Goal: Task Accomplishment & Management: Complete application form

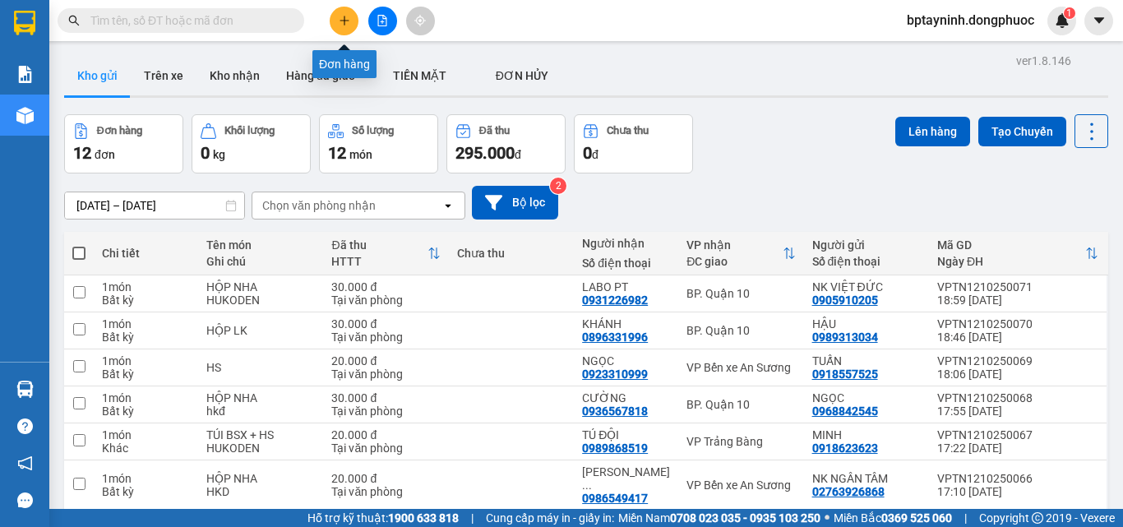
click at [339, 17] on icon "plus" at bounding box center [345, 21] width 12 height 12
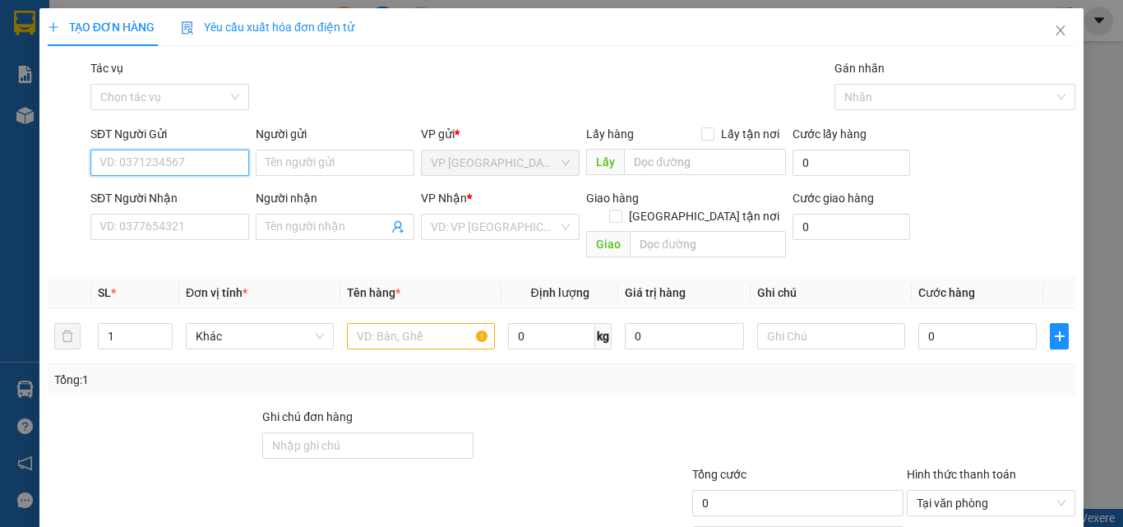
click at [215, 169] on input "SĐT Người Gửi" at bounding box center [169, 163] width 159 height 26
click at [195, 189] on div "0909772292 - LƯƠNG" at bounding box center [167, 196] width 137 height 18
type input "0909772292"
type input "LƯƠNG"
type input "0973113907"
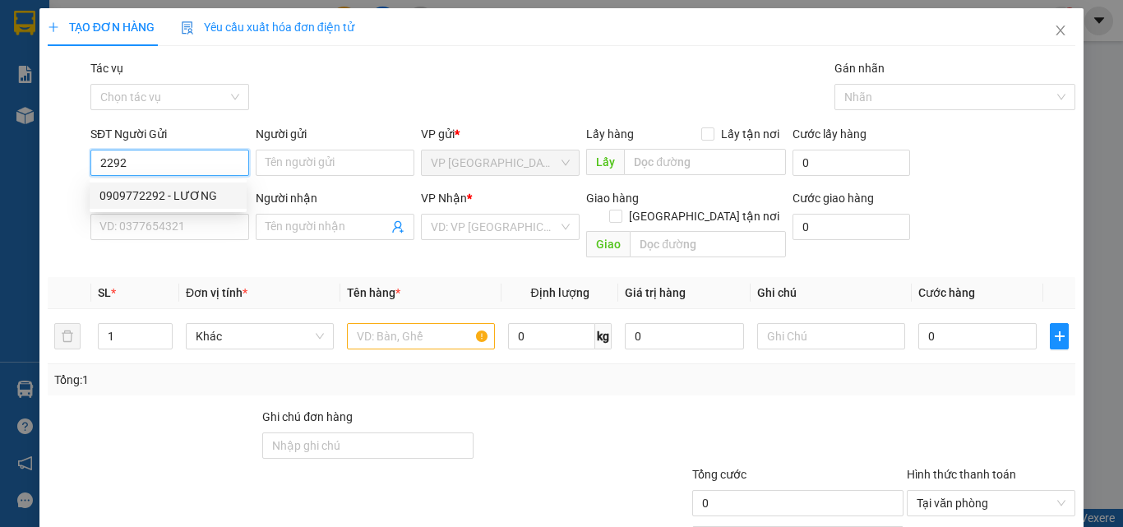
type input "LONG"
type input "20.000"
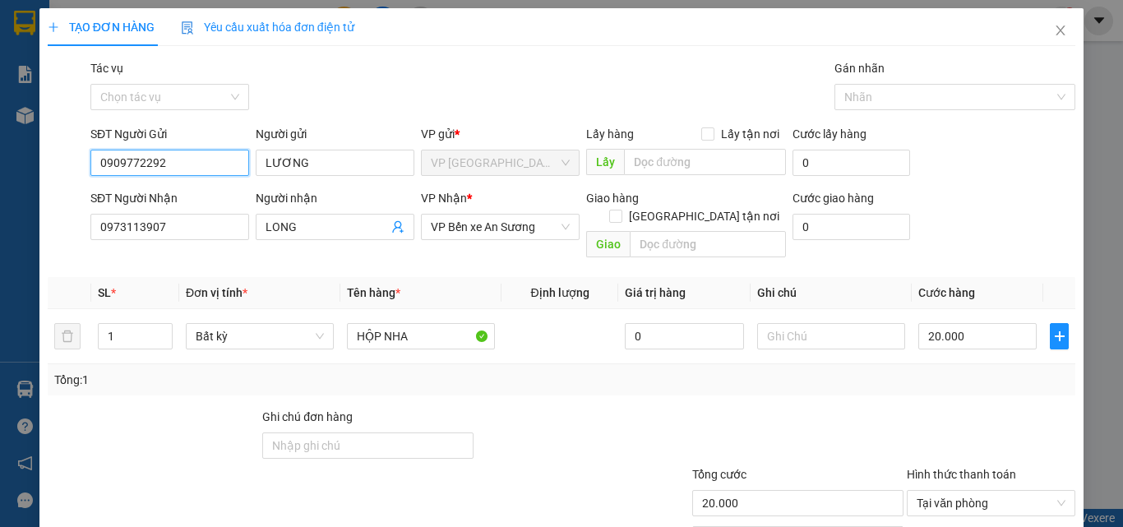
scroll to position [81, 0]
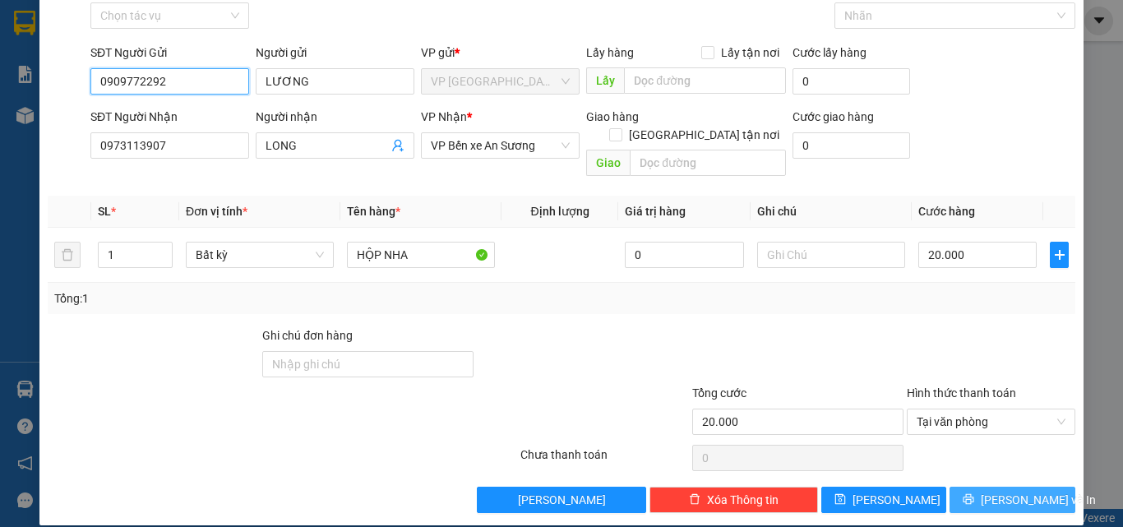
type input "0909772292"
click at [1056, 490] on button "[PERSON_NAME] và In" at bounding box center [1013, 500] width 126 height 26
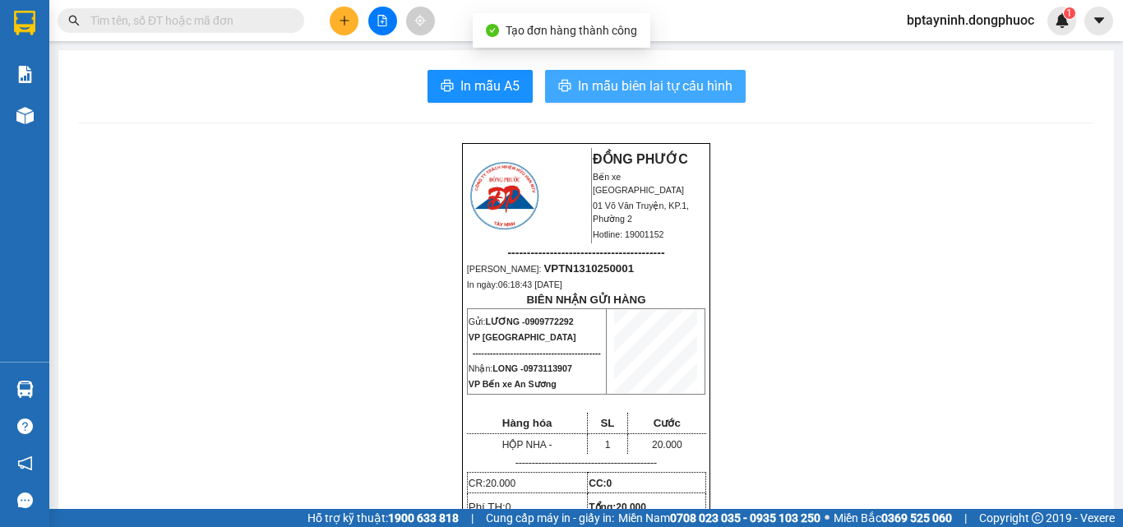
click at [613, 92] on span "In mẫu biên lai tự cấu hình" at bounding box center [655, 86] width 155 height 21
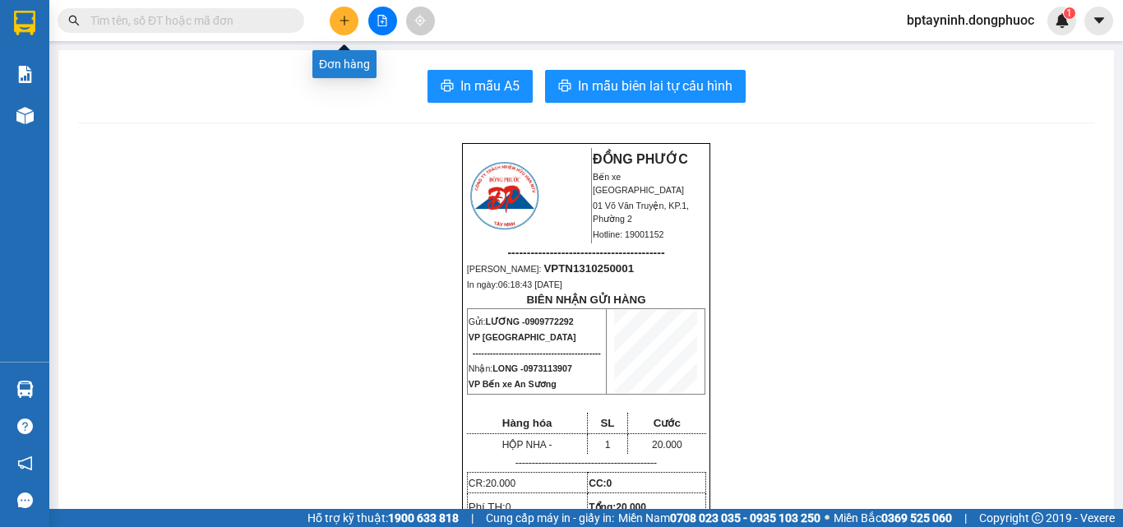
click at [347, 17] on icon "plus" at bounding box center [345, 21] width 12 height 12
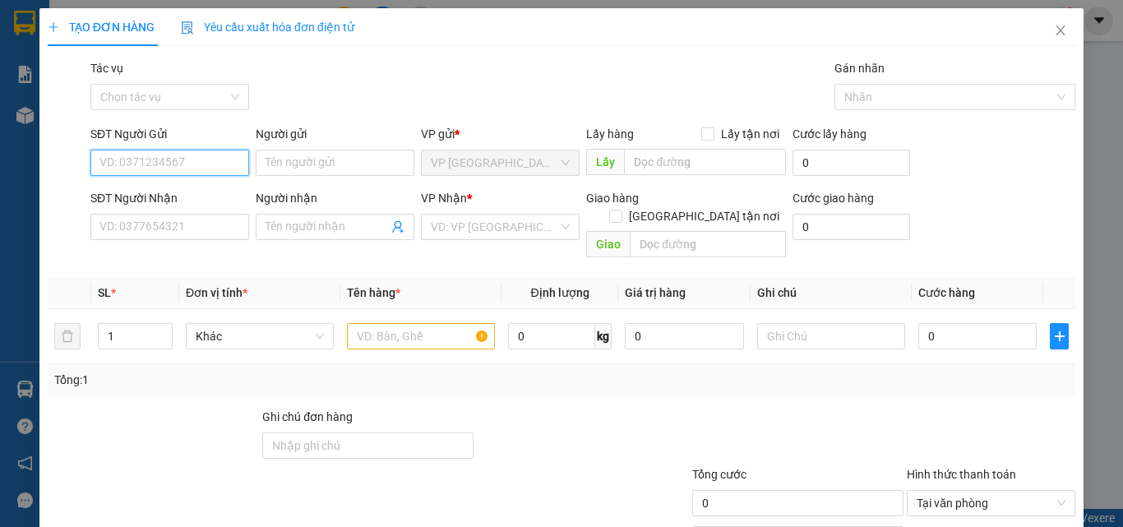
drag, startPoint x: 196, startPoint y: 170, endPoint x: 183, endPoint y: 172, distance: 12.4
click at [192, 172] on input "SĐT Người Gửi" at bounding box center [169, 163] width 159 height 26
drag, startPoint x: 193, startPoint y: 197, endPoint x: 250, endPoint y: 222, distance: 61.9
click at [195, 197] on div "0909772292 - LƯƠNG" at bounding box center [167, 196] width 137 height 18
type input "0909772292"
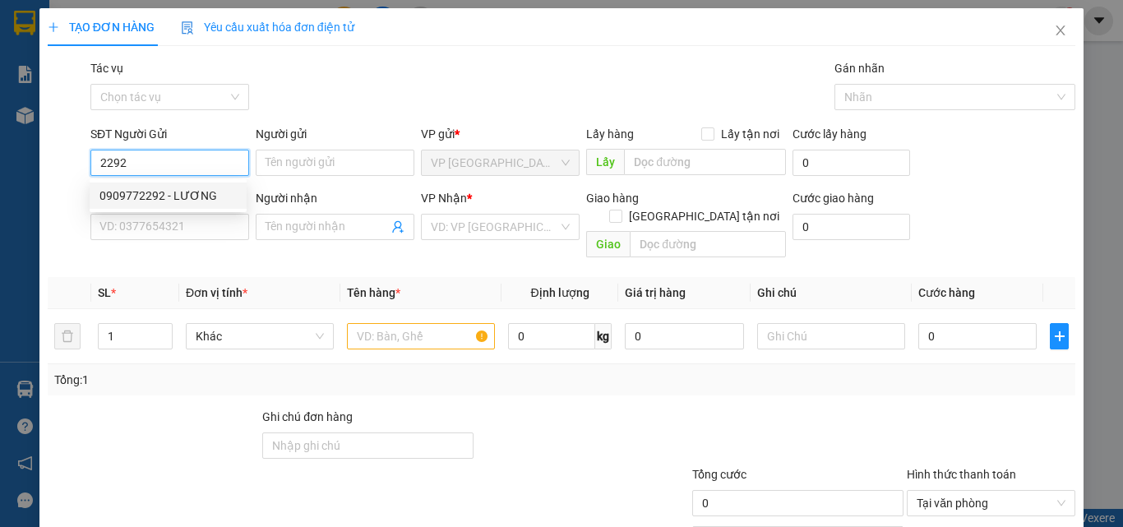
type input "LƯƠNG"
type input "0973113907"
type input "LONG"
type input "20.000"
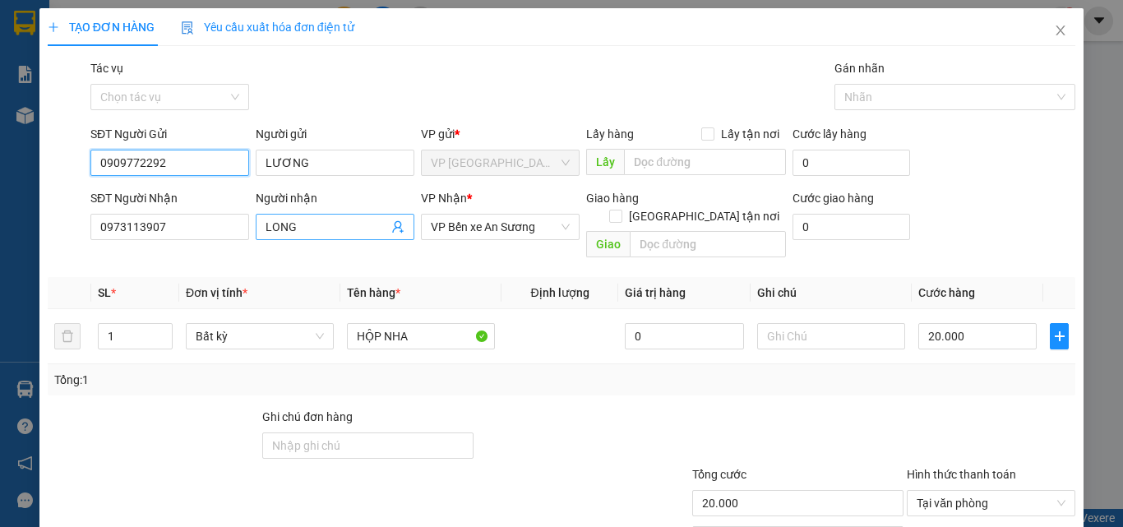
type input "0909772292"
click at [395, 225] on icon "user-add" at bounding box center [397, 226] width 13 height 13
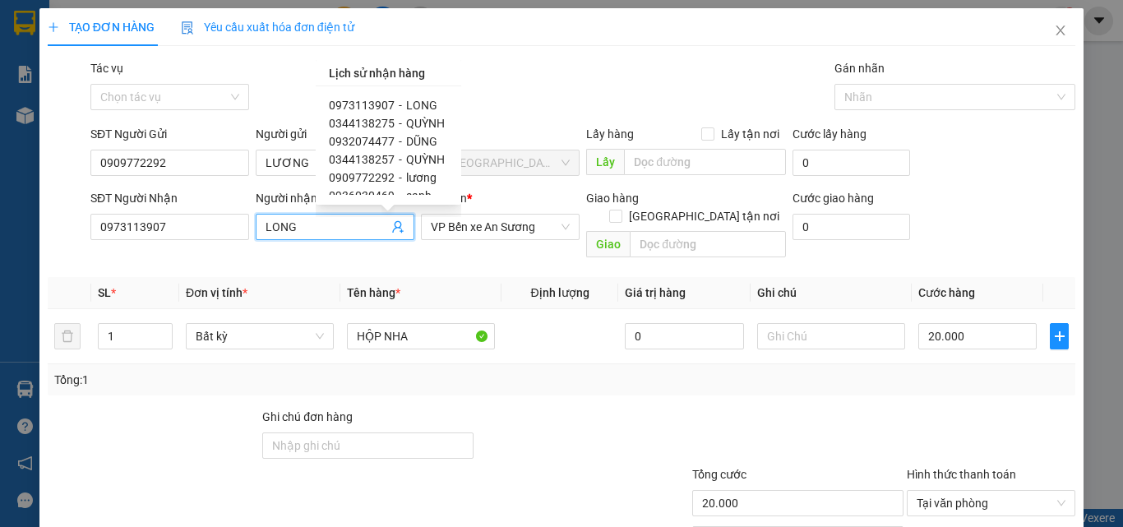
click at [406, 117] on span "QUỲNH" at bounding box center [425, 123] width 39 height 13
type input "0344138275"
type input "QUỲNH"
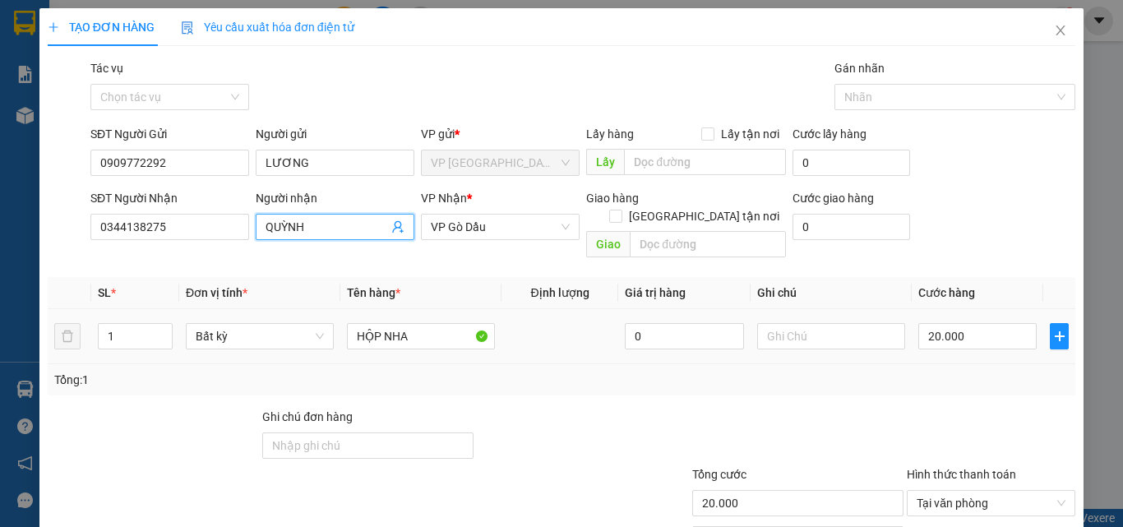
scroll to position [81, 0]
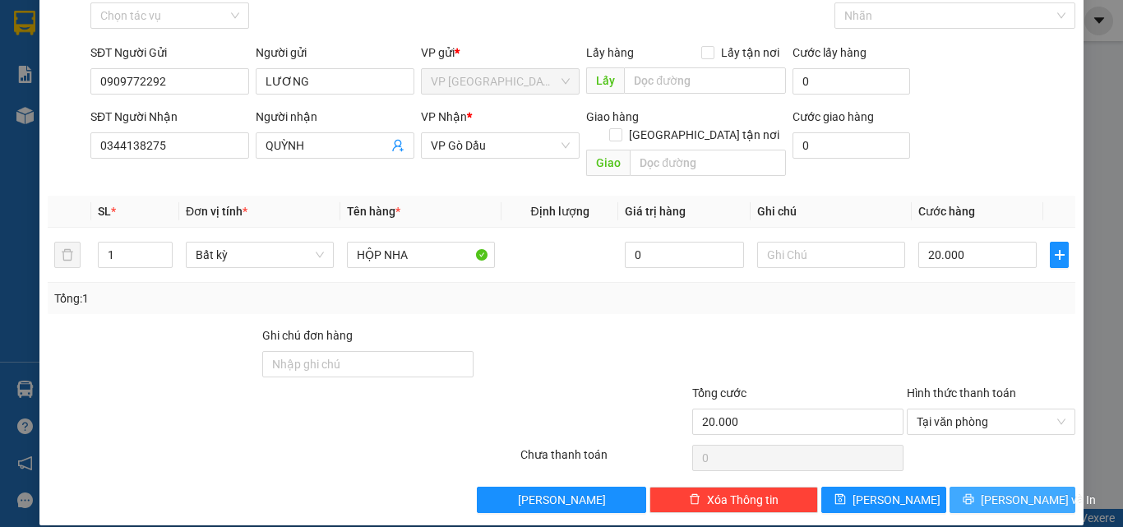
click at [1045, 487] on button "[PERSON_NAME] và In" at bounding box center [1013, 500] width 126 height 26
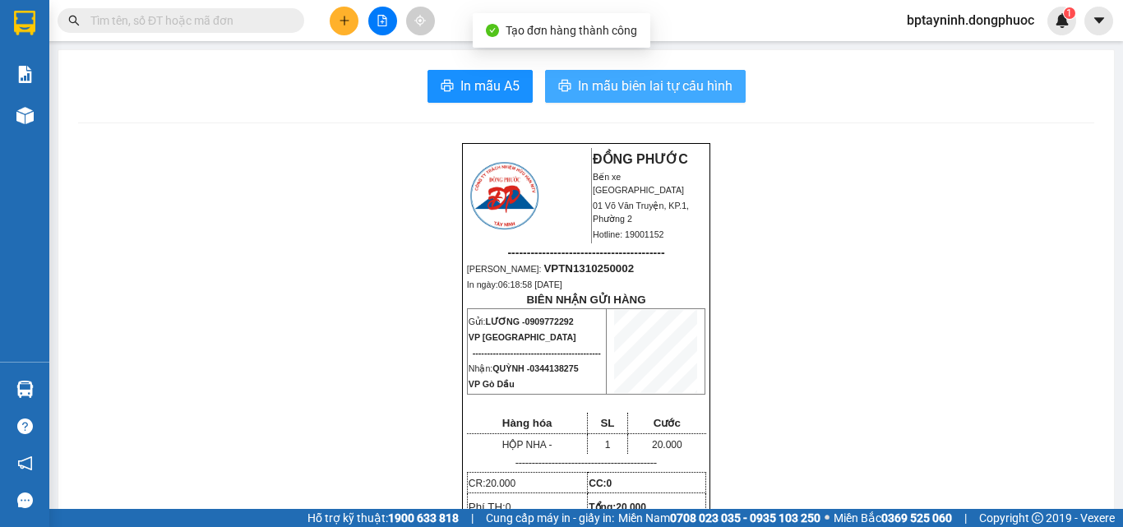
click at [696, 83] on span "In mẫu biên lai tự cấu hình" at bounding box center [655, 86] width 155 height 21
